Goal: Transaction & Acquisition: Purchase product/service

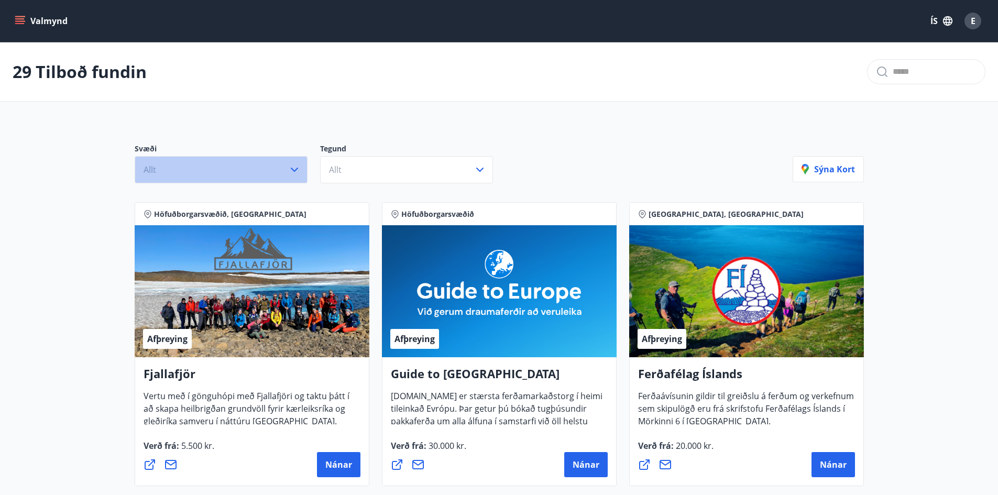
click at [294, 168] on icon "button" at bounding box center [294, 169] width 13 height 13
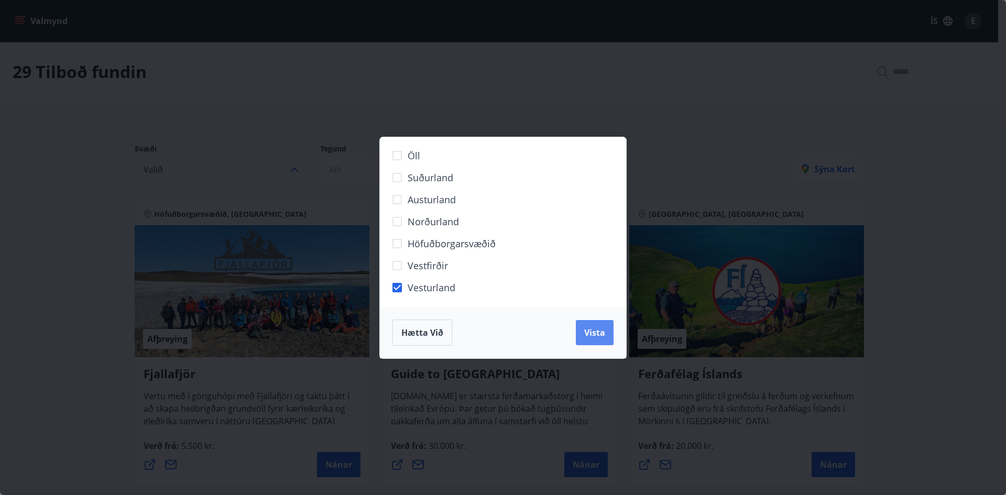
click at [588, 334] on span "Vista" at bounding box center [594, 333] width 21 height 12
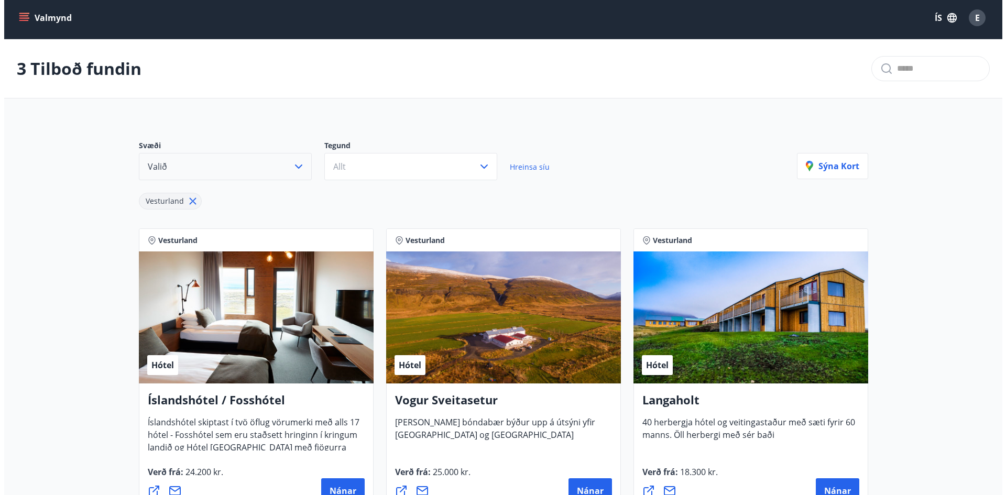
scroll to position [157, 0]
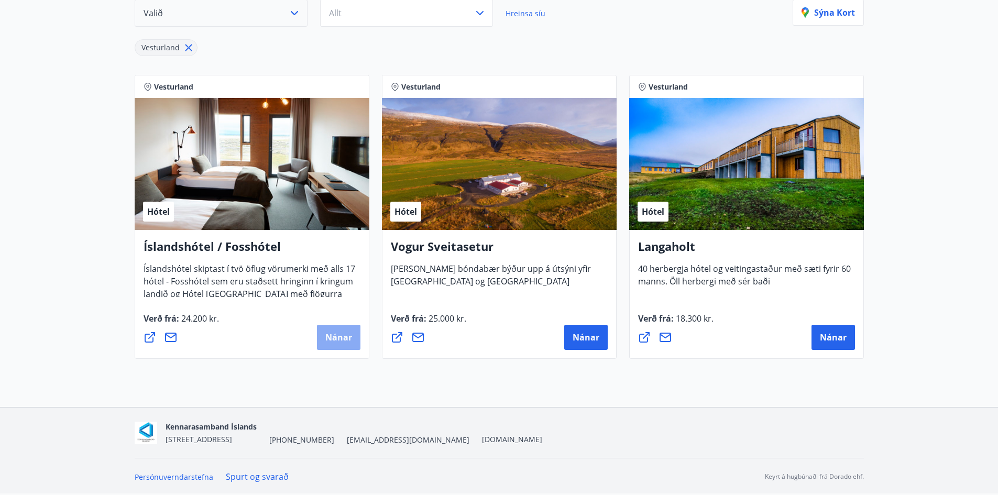
click at [343, 340] on span "Nánar" at bounding box center [338, 338] width 27 height 12
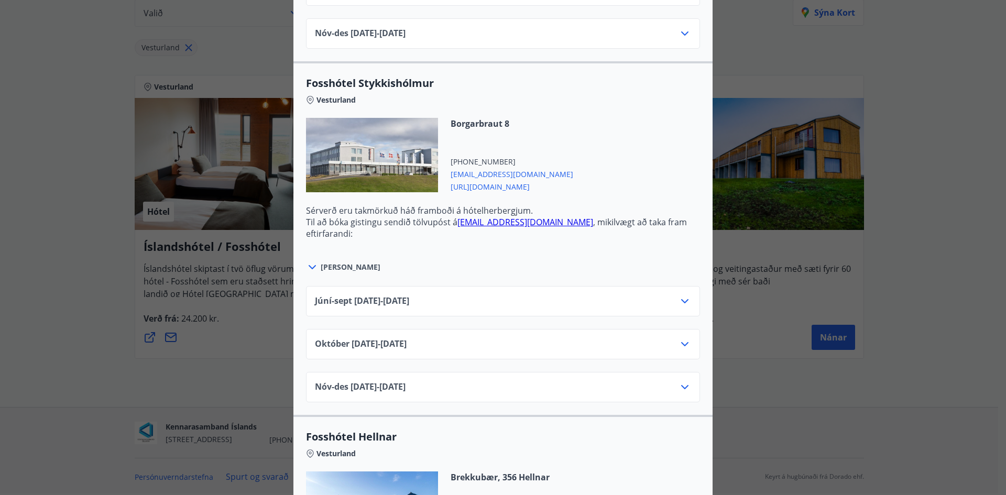
scroll to position [681, 0]
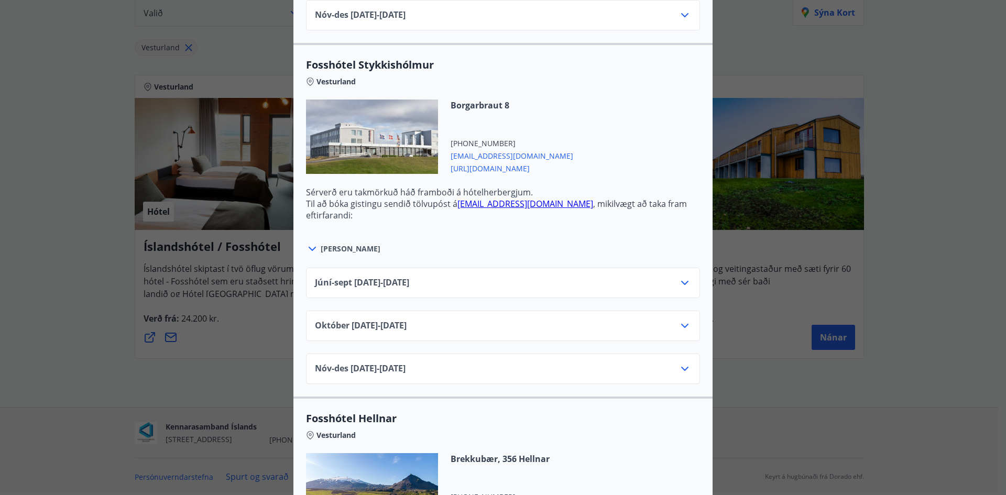
click at [680, 283] on icon at bounding box center [684, 283] width 13 height 13
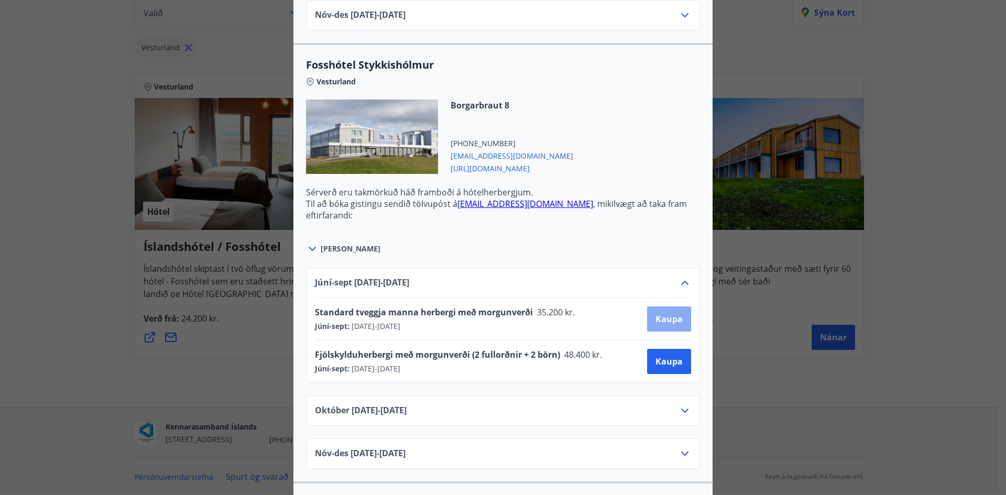
click at [664, 320] on span "Kaupa" at bounding box center [668, 319] width 27 height 12
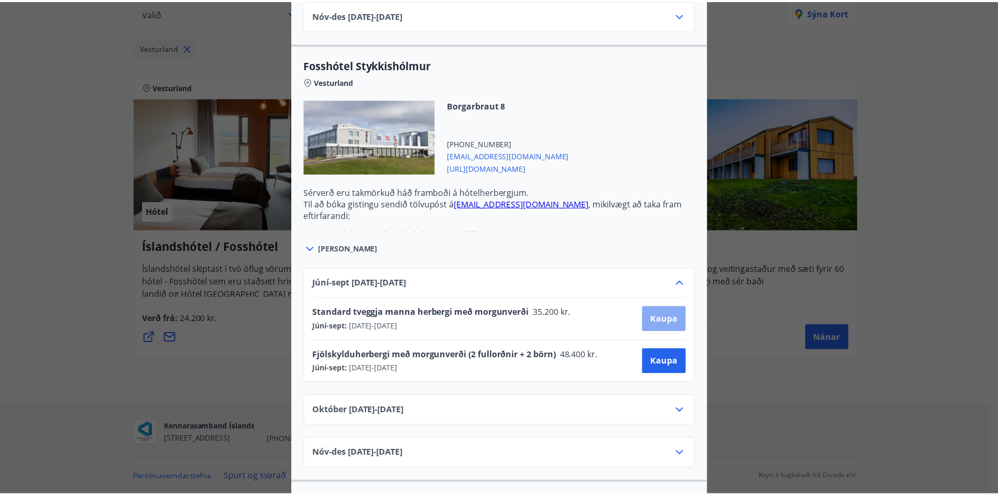
scroll to position [2, 0]
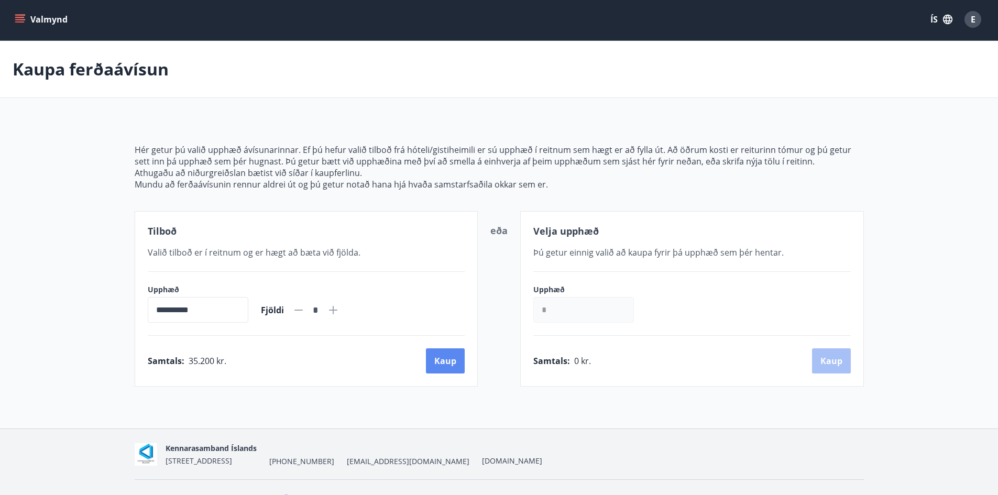
click at [443, 361] on button "Kaup" at bounding box center [445, 360] width 39 height 25
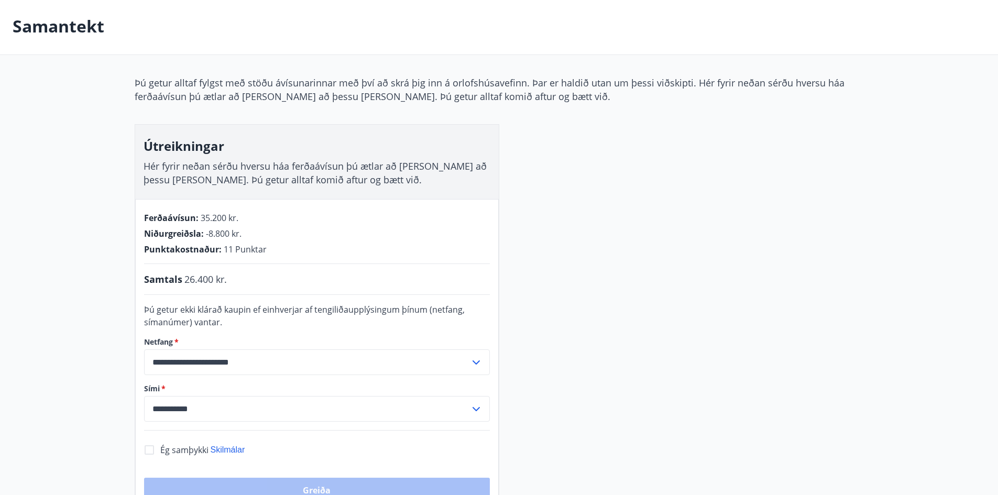
scroll to position [159, 0]
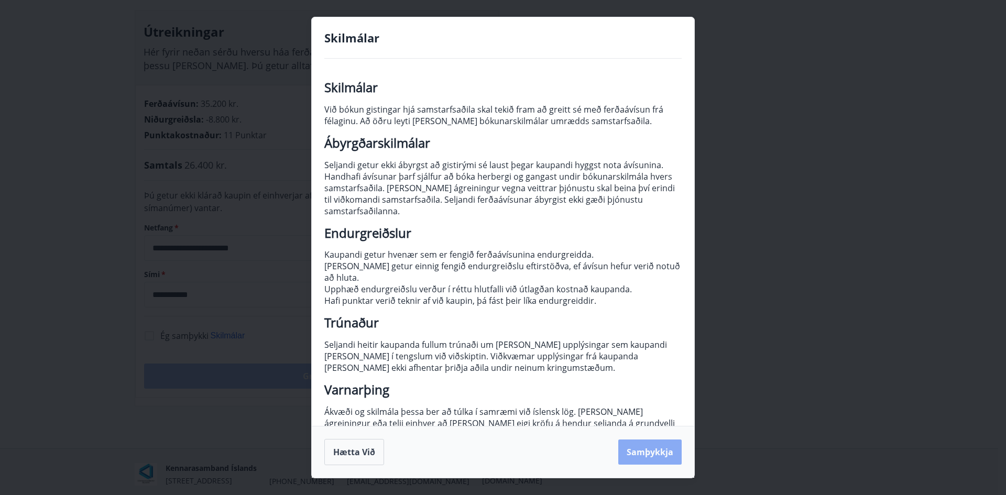
click at [639, 450] on button "Samþykkja" at bounding box center [649, 451] width 63 height 25
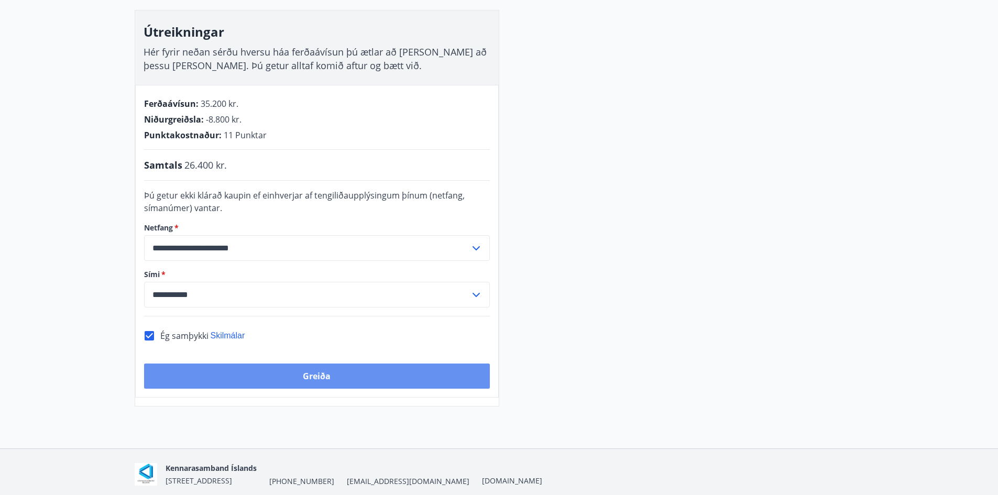
click at [319, 376] on button "Greiða" at bounding box center [317, 375] width 346 height 25
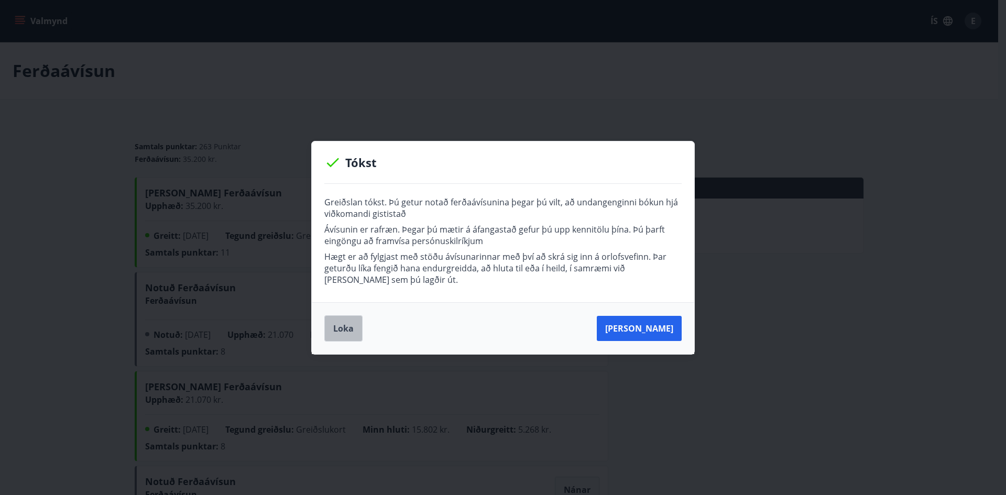
click at [346, 322] on button "Loka" at bounding box center [343, 328] width 38 height 26
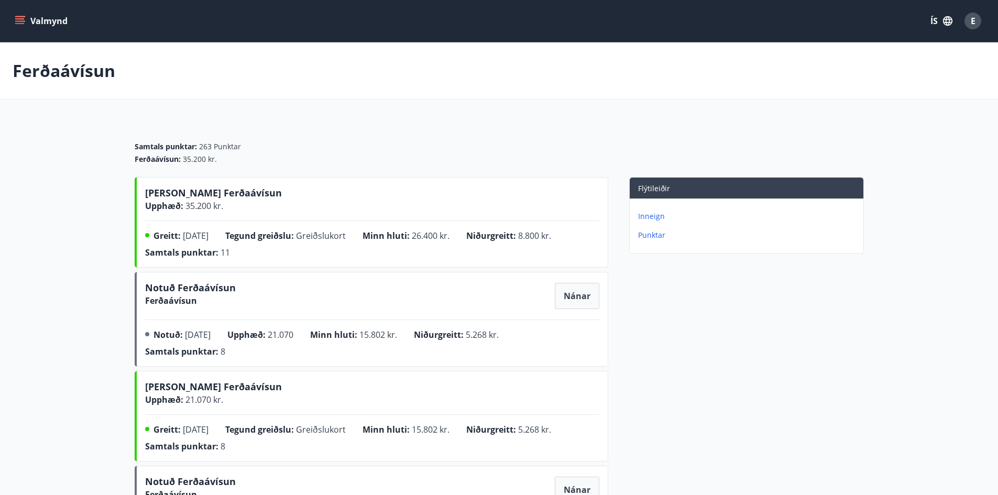
click at [656, 216] on p "Inneign" at bounding box center [748, 216] width 221 height 10
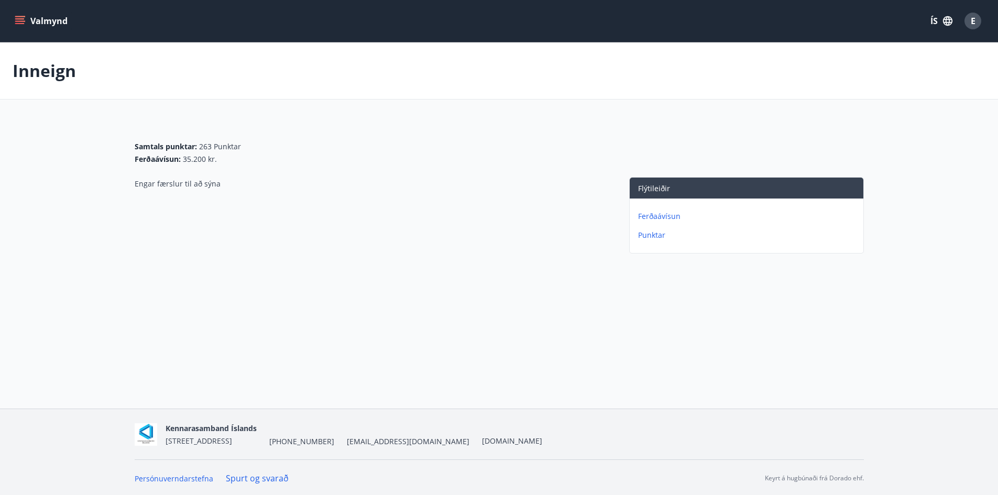
click at [18, 18] on icon "menu" at bounding box center [20, 21] width 10 height 10
drag, startPoint x: 384, startPoint y: 325, endPoint x: 359, endPoint y: 297, distance: 37.1
click at [382, 323] on div "Valmynd ÍS E Inneign Samtals punktar : 263 Punktar Ferðaávísun : 35.200 kr. Eng…" at bounding box center [499, 204] width 998 height 408
drag, startPoint x: 22, startPoint y: 20, endPoint x: 30, endPoint y: 19, distance: 7.9
click at [22, 20] on icon "menu" at bounding box center [20, 21] width 10 height 10
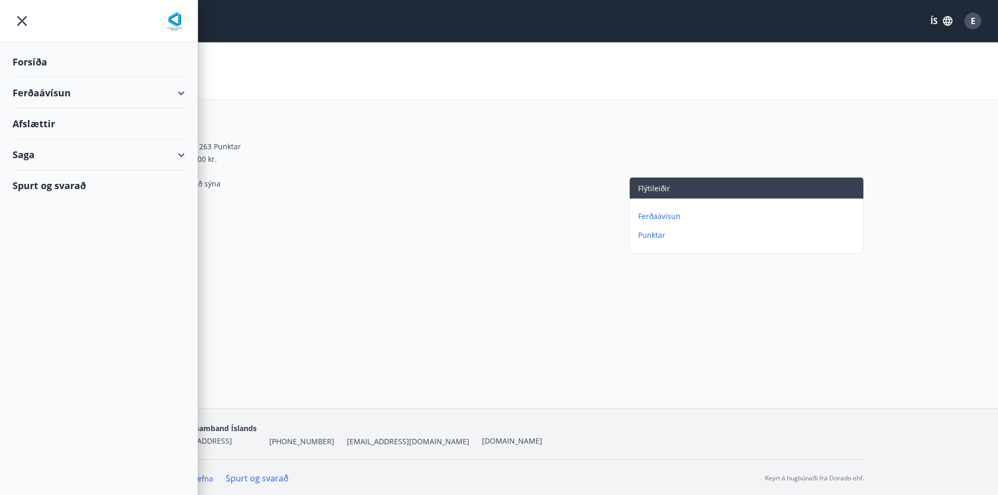
click at [33, 67] on div "Forsíða" at bounding box center [99, 62] width 172 height 31
